Goal: Find specific fact: Find specific fact

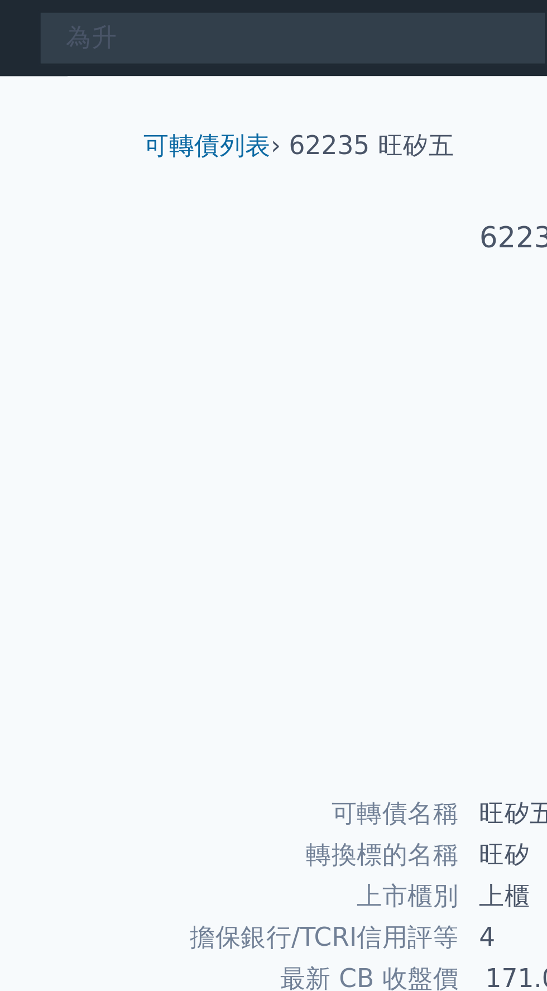
type input "為升"
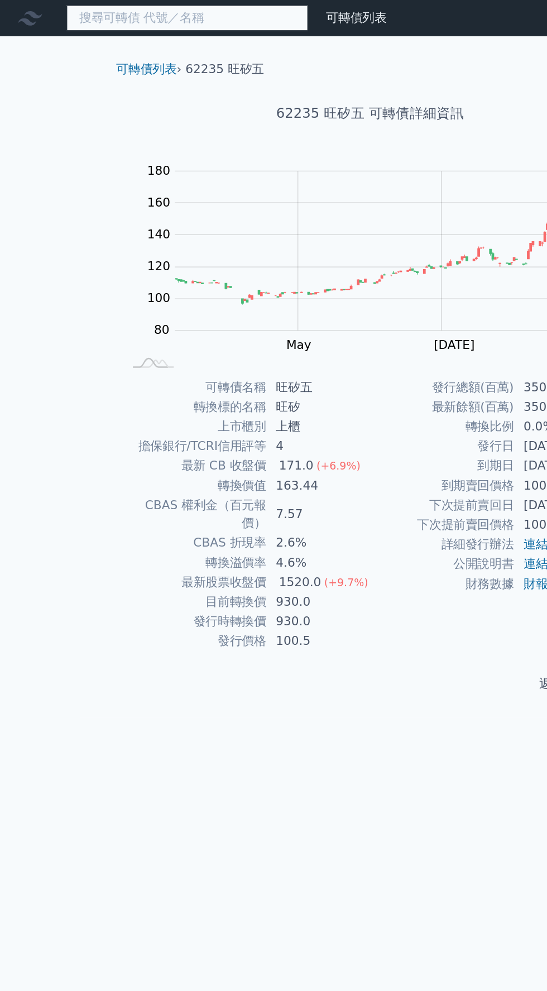
click at [89, 9] on input at bounding box center [138, 13] width 179 height 19
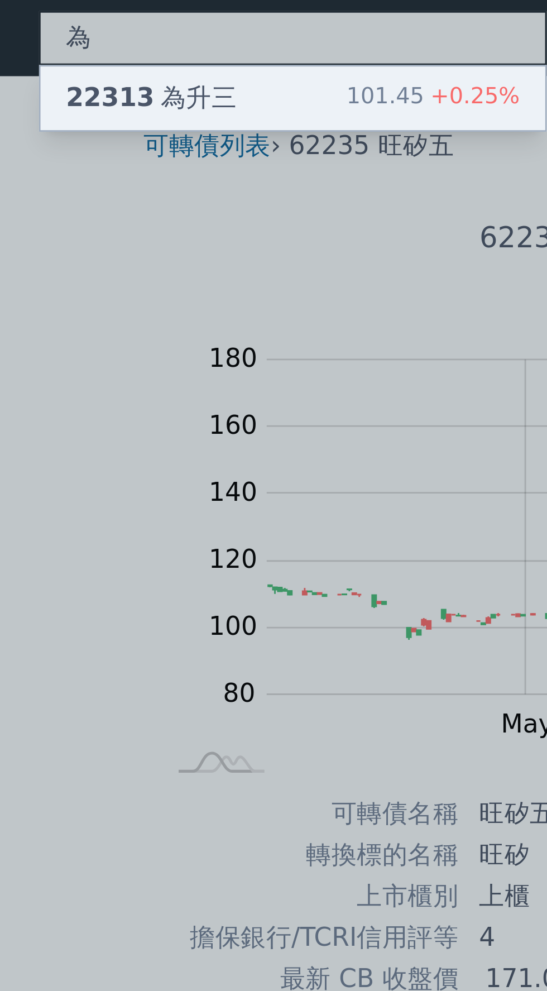
type input "為"
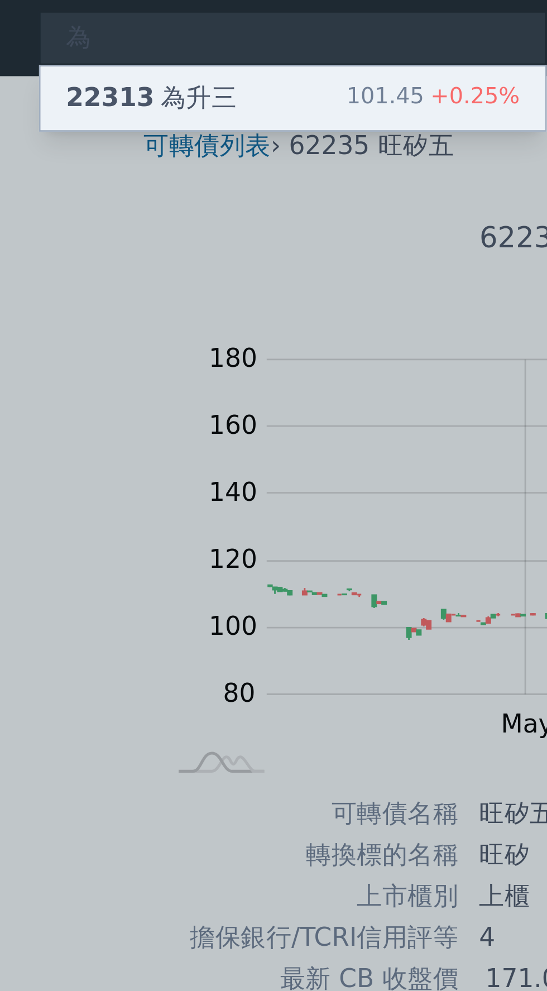
click at [79, 31] on span "22313" at bounding box center [74, 34] width 31 height 11
